Goal: Browse casually: Explore the website without a specific task or goal

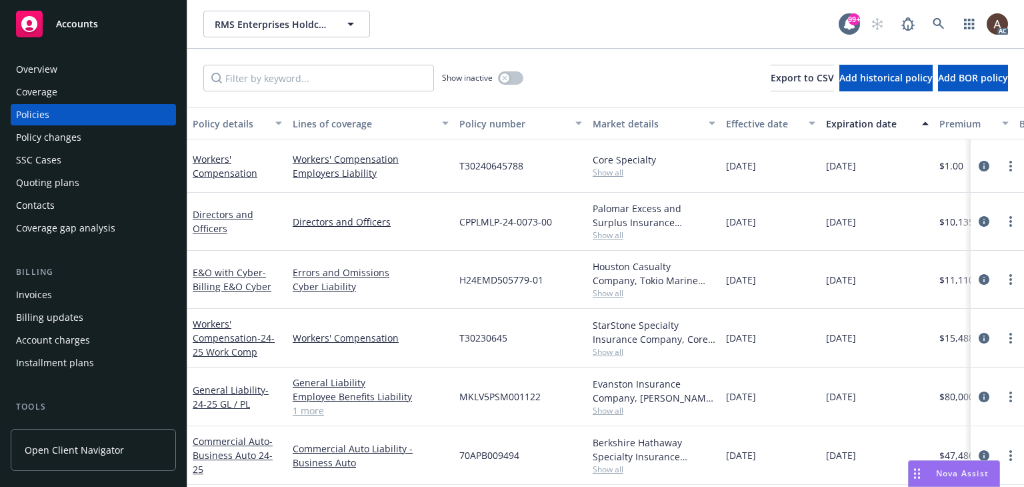
scroll to position [267, 0]
